Goal: Task Accomplishment & Management: Use online tool/utility

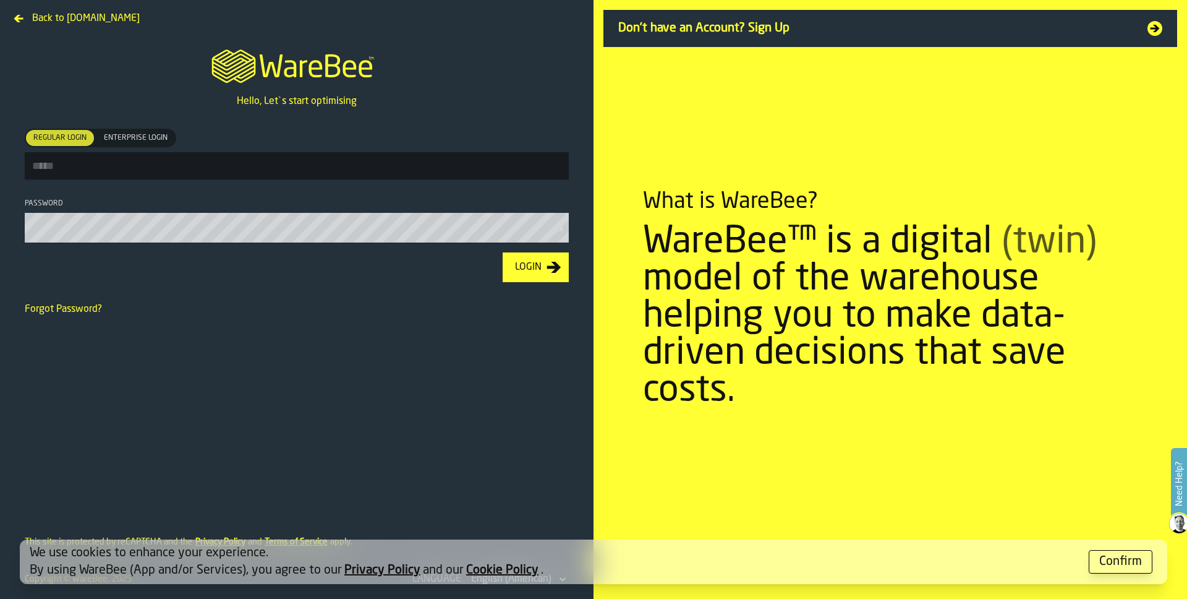
type input "**********"
click at [548, 275] on icon "button-Login" at bounding box center [554, 267] width 15 height 15
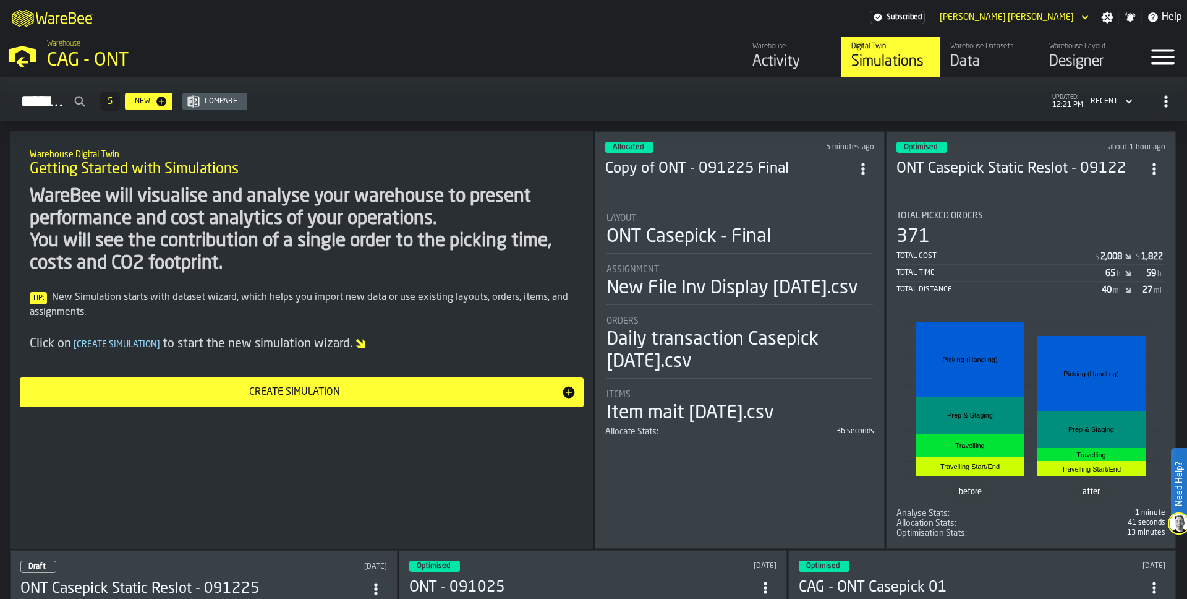
click at [279, 13] on div "M A K I N G W A R E H O U S E S M O R E EF F I C I E N T Subscribed [PERSON_NAM…" at bounding box center [593, 17] width 1187 height 35
